Goal: Information Seeking & Learning: Check status

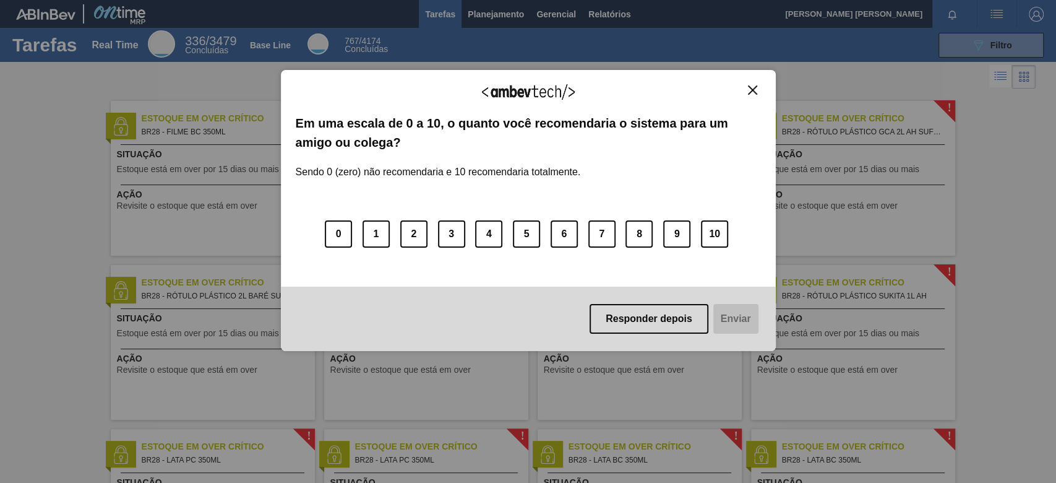
drag, startPoint x: 655, startPoint y: 322, endPoint x: 638, endPoint y: 248, distance: 76.2
click at [655, 320] on button "Responder depois" at bounding box center [649, 319] width 119 height 30
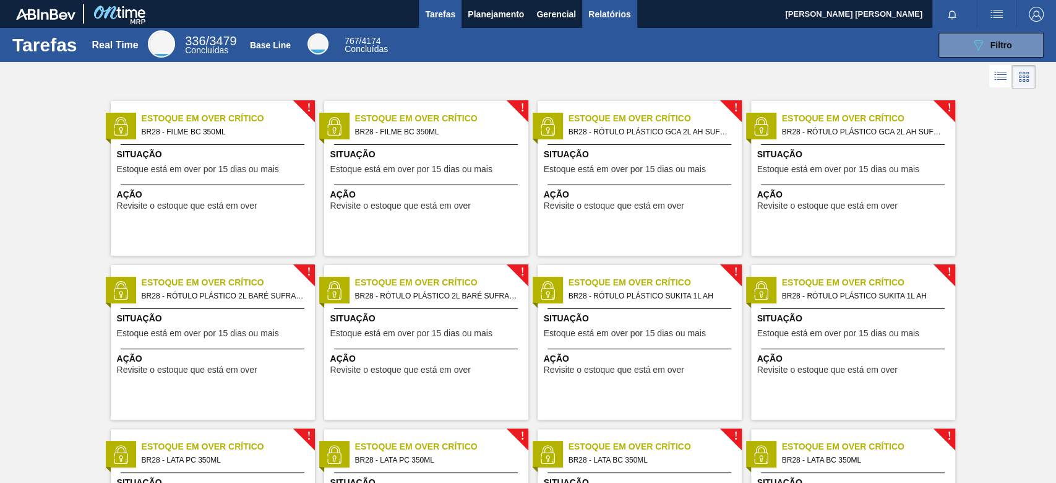
click at [598, 17] on span "Relatórios" at bounding box center [609, 14] width 42 height 15
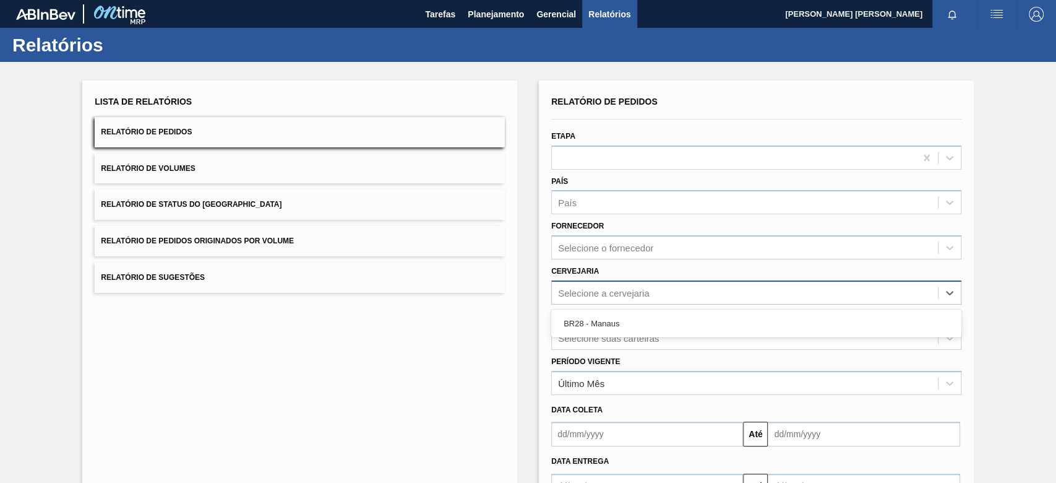
click at [589, 298] on div "Selecione a cervejaria" at bounding box center [745, 292] width 386 height 18
click at [584, 338] on div "Selecione suas carteiras" at bounding box center [756, 337] width 410 height 24
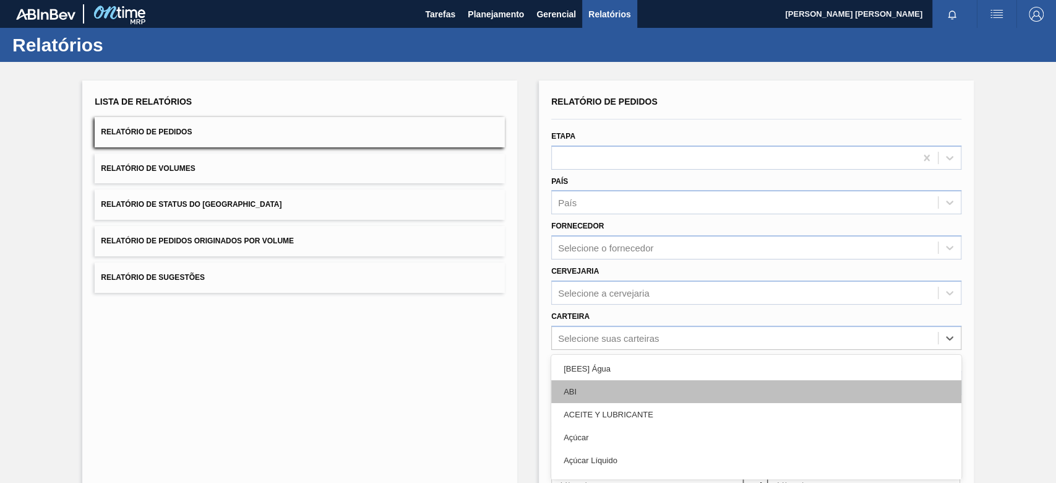
scroll to position [61, 0]
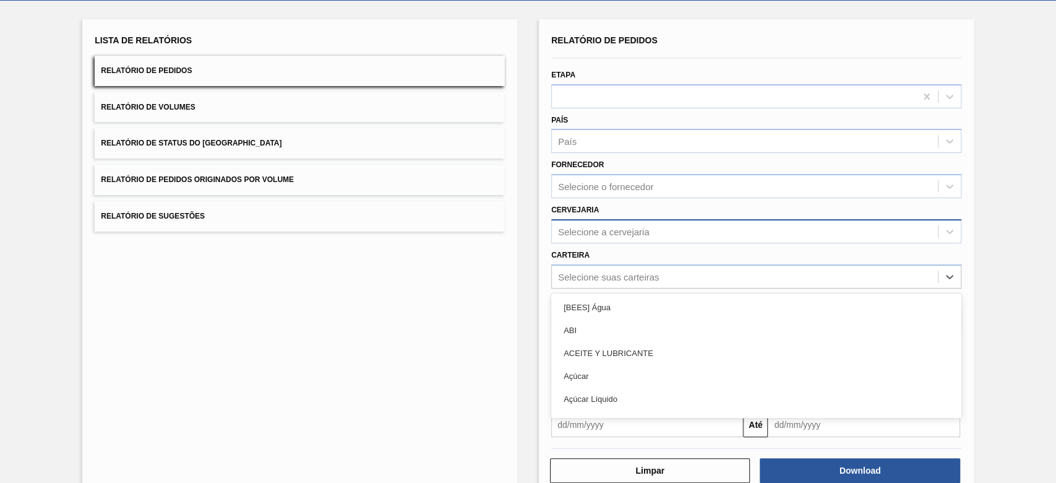
click at [641, 231] on div "Selecione a cervejaria" at bounding box center [604, 231] width 92 height 11
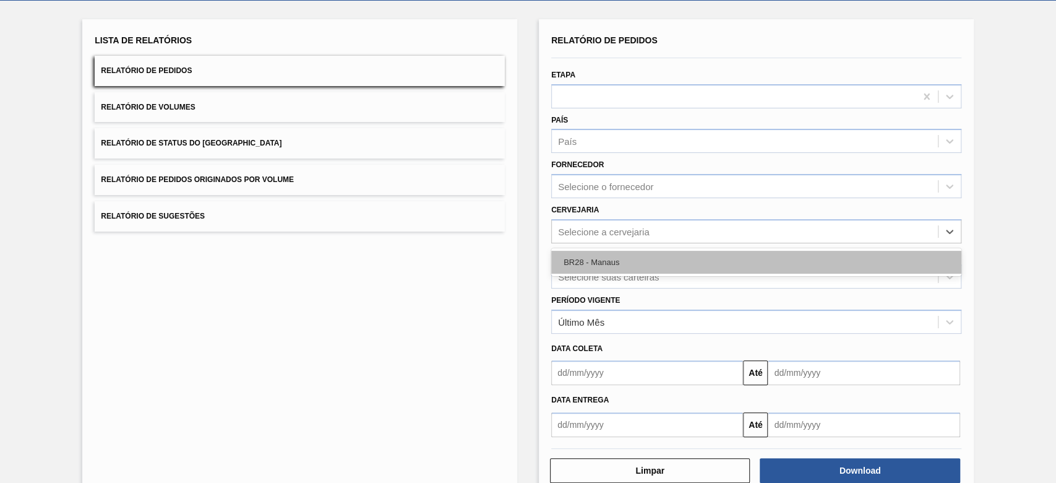
click at [624, 260] on div "BR28 - Manaus" at bounding box center [756, 262] width 410 height 23
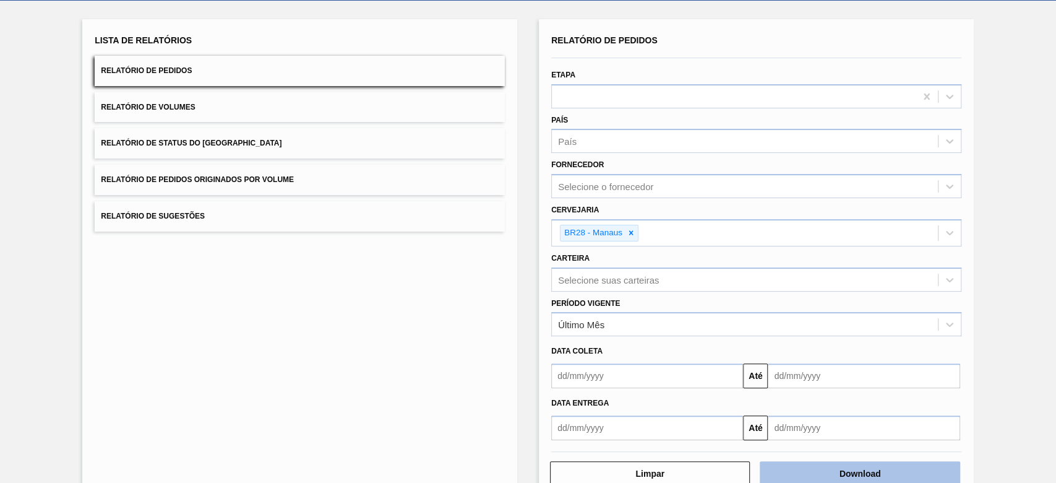
click at [791, 361] on button "Download" at bounding box center [860, 473] width 200 height 25
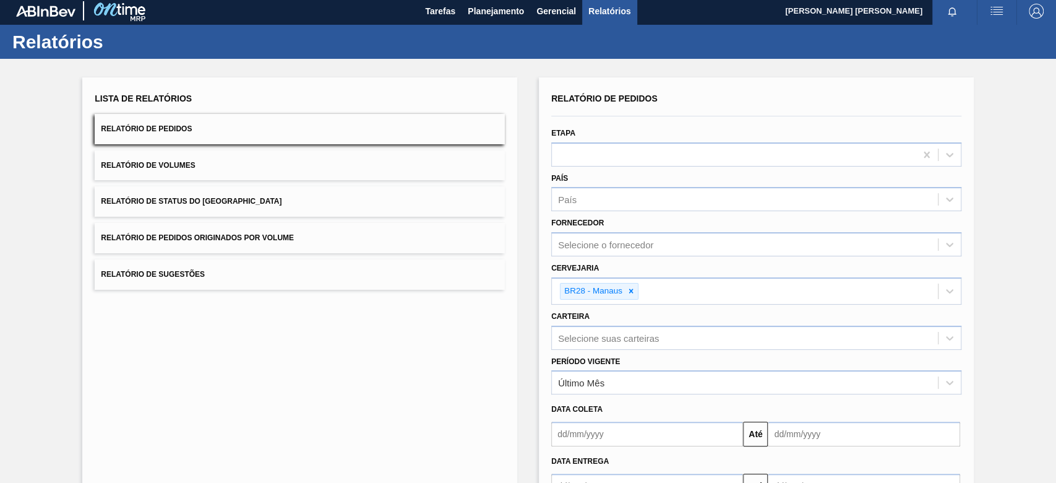
scroll to position [0, 0]
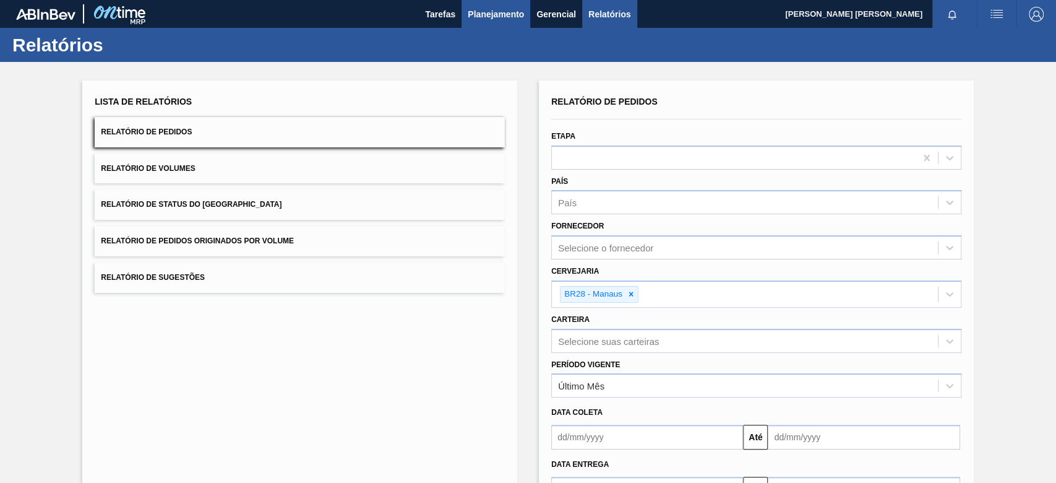
click at [507, 16] on span "Planejamento" at bounding box center [496, 14] width 56 height 15
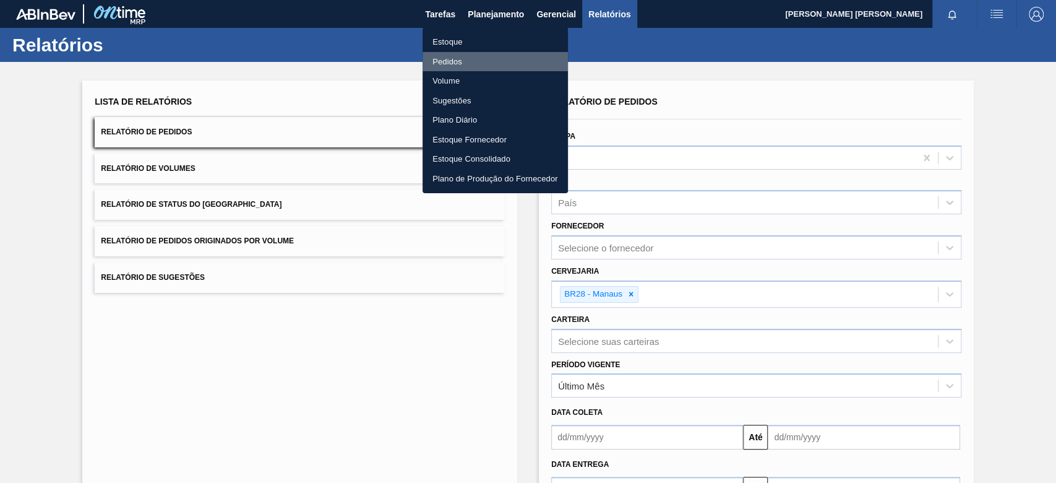
click at [473, 52] on li "Pedidos" at bounding box center [495, 62] width 145 height 20
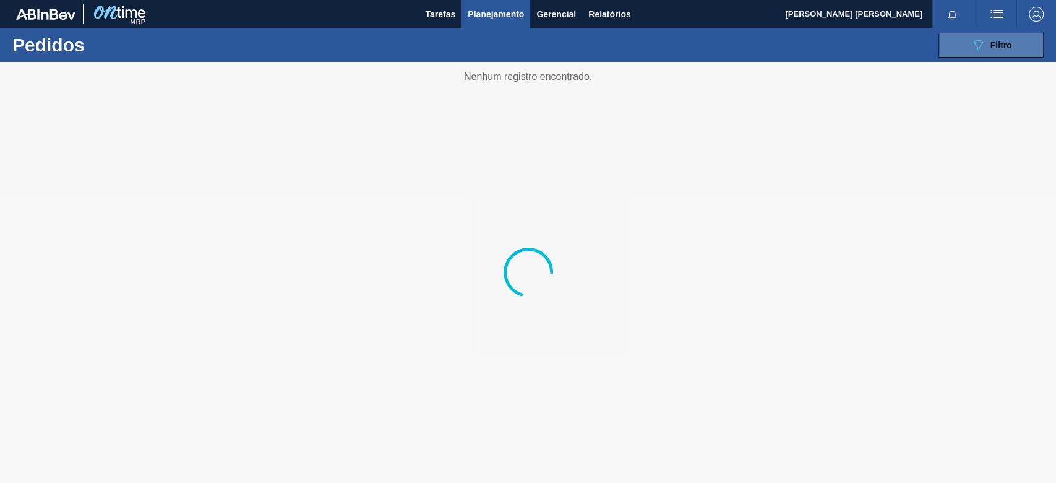
click at [791, 47] on icon "089F7B8B-B2A5-4AFE-B5C0-19BA573D28AC" at bounding box center [978, 45] width 15 height 15
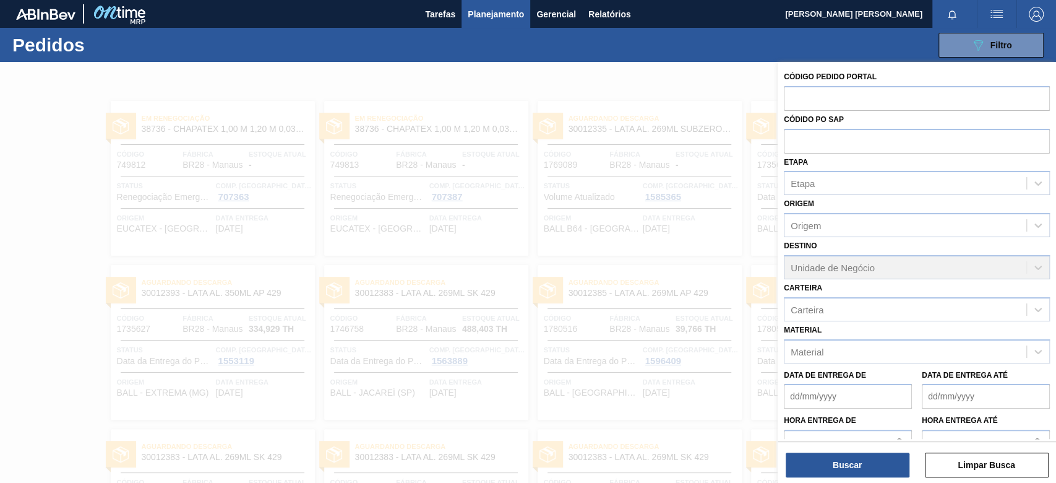
click at [504, 20] on span "Planejamento" at bounding box center [496, 14] width 56 height 15
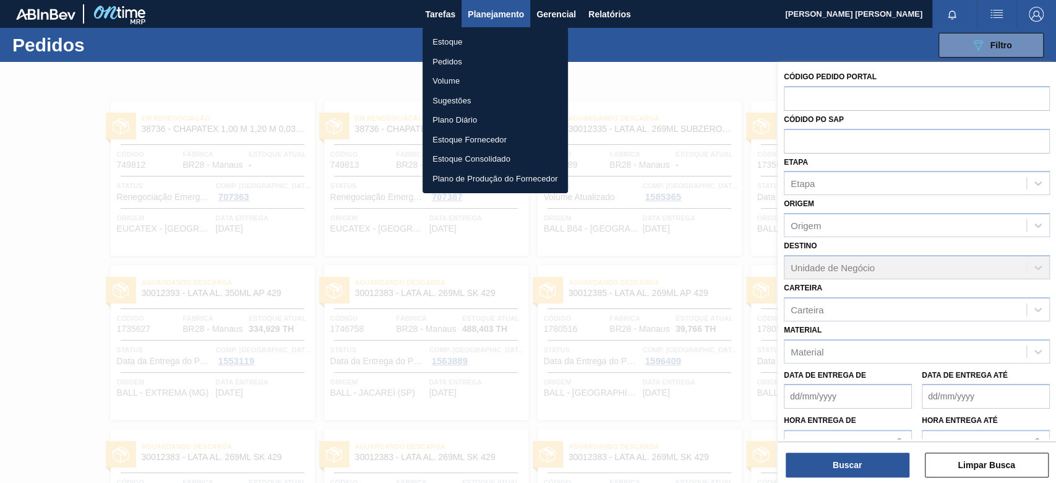
click at [486, 35] on li "Estoque" at bounding box center [495, 42] width 145 height 20
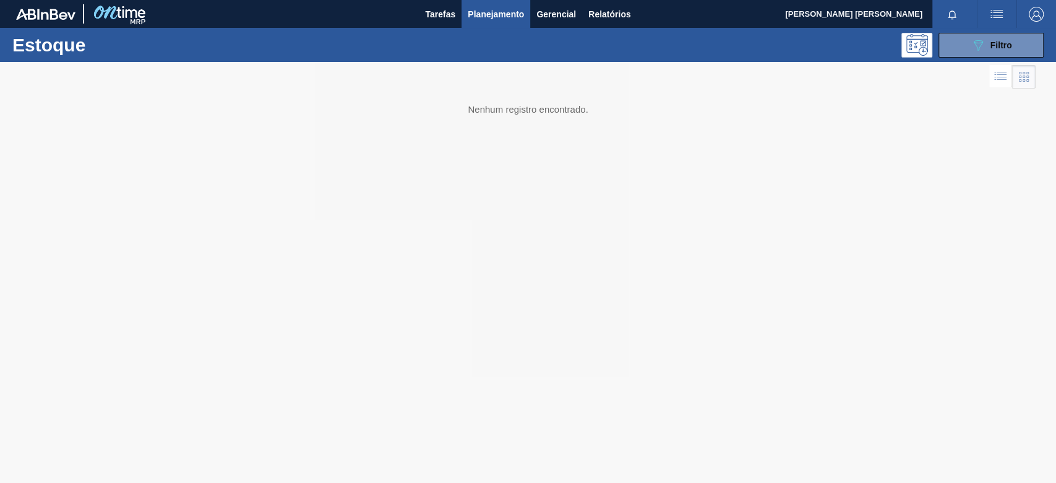
click at [791, 63] on div at bounding box center [528, 272] width 1056 height 421
click at [791, 54] on button "089F7B8B-B2A5-4AFE-B5C0-19BA573D28AC Filtro" at bounding box center [991, 45] width 105 height 25
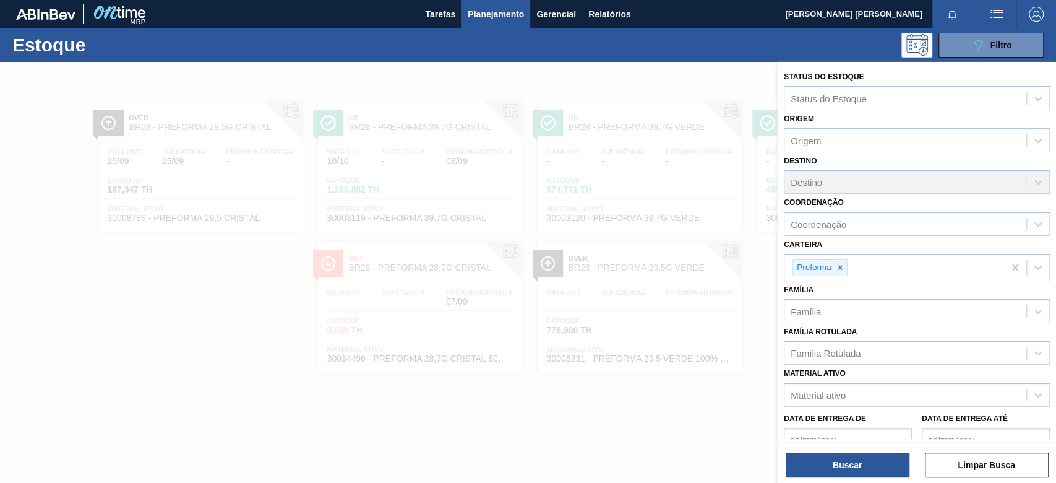
click at [547, 361] on div at bounding box center [528, 303] width 1056 height 483
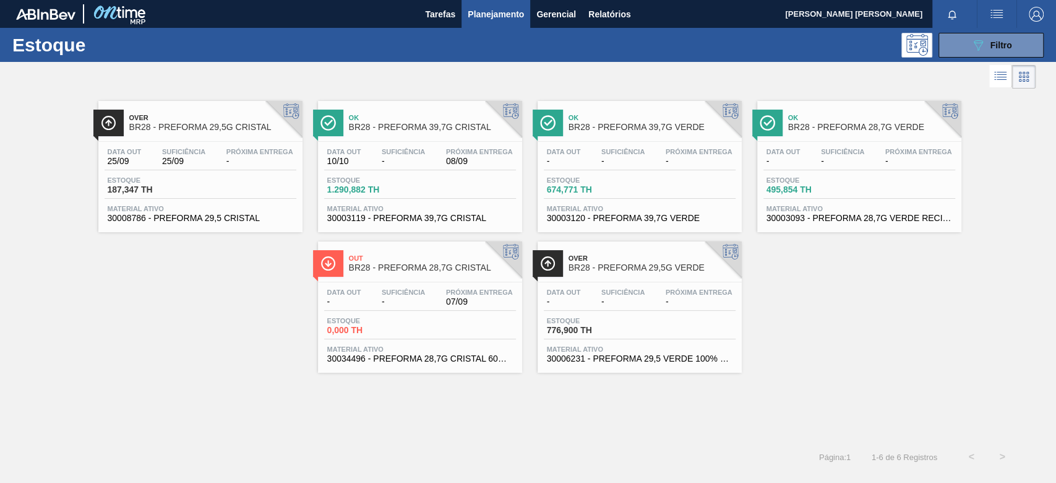
click at [484, 301] on span "07/09" at bounding box center [479, 301] width 67 height 9
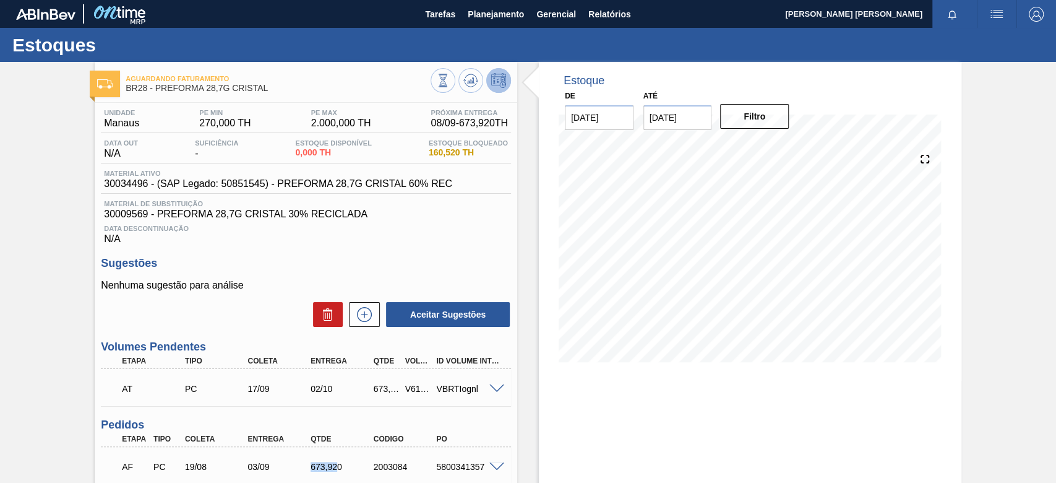
drag, startPoint x: 338, startPoint y: 468, endPoint x: 285, endPoint y: 468, distance: 52.6
click at [285, 361] on div "AF PC 19/08 03/09 673,[PHONE_NUMBER] 5800341357" at bounding box center [302, 465] width 377 height 25
copy div "673,92"
click at [444, 361] on div "5800341357" at bounding box center [468, 467] width 70 height 10
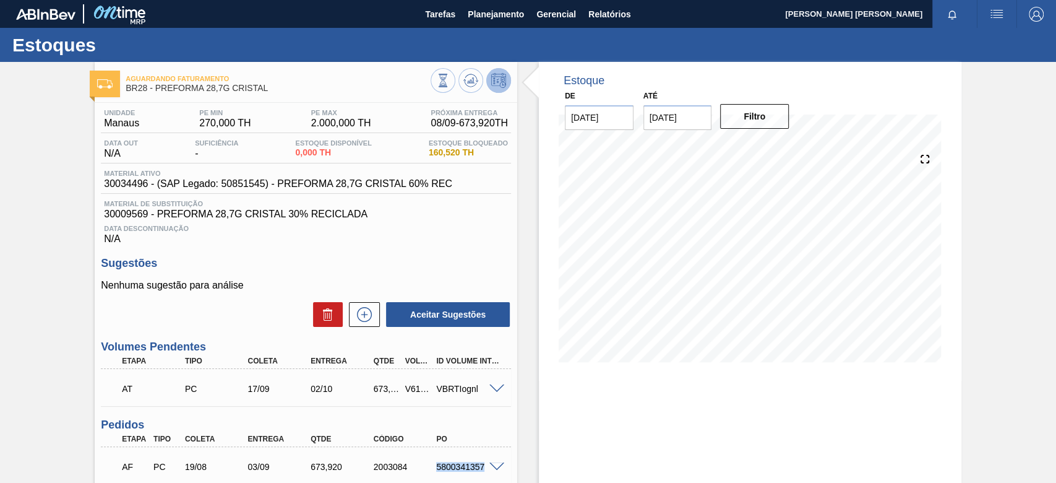
copy div "5800341357"
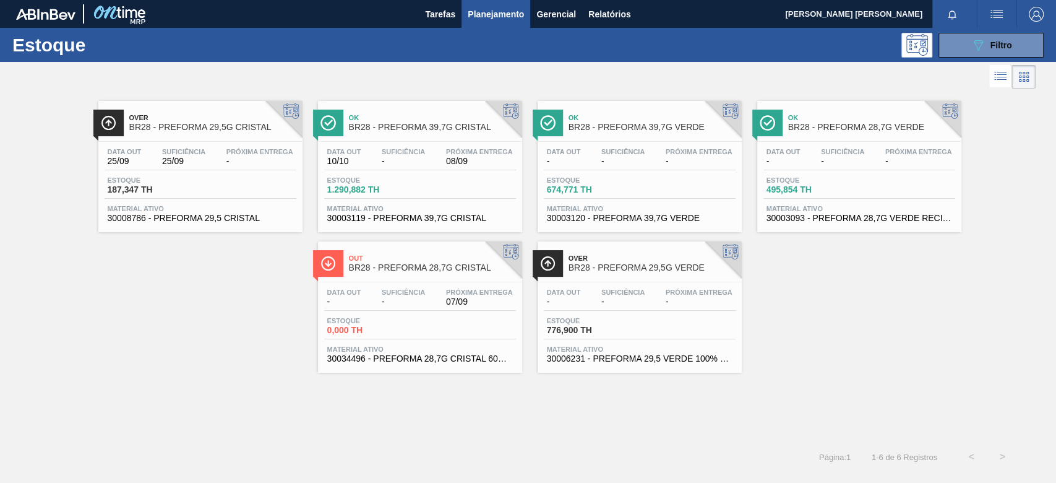
click at [473, 196] on div "Estoque 1.290,882 TH" at bounding box center [420, 187] width 192 height 22
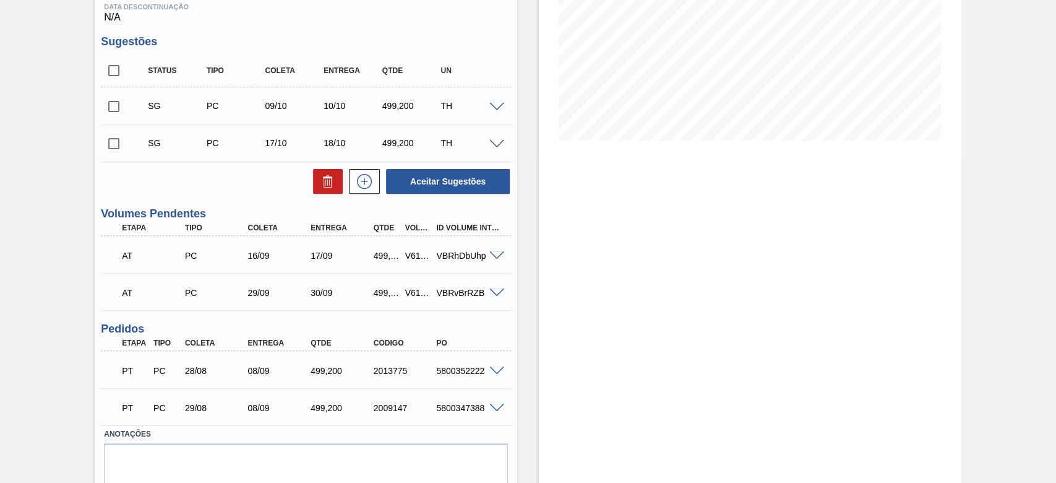
scroll to position [247, 0]
